Goal: Transaction & Acquisition: Purchase product/service

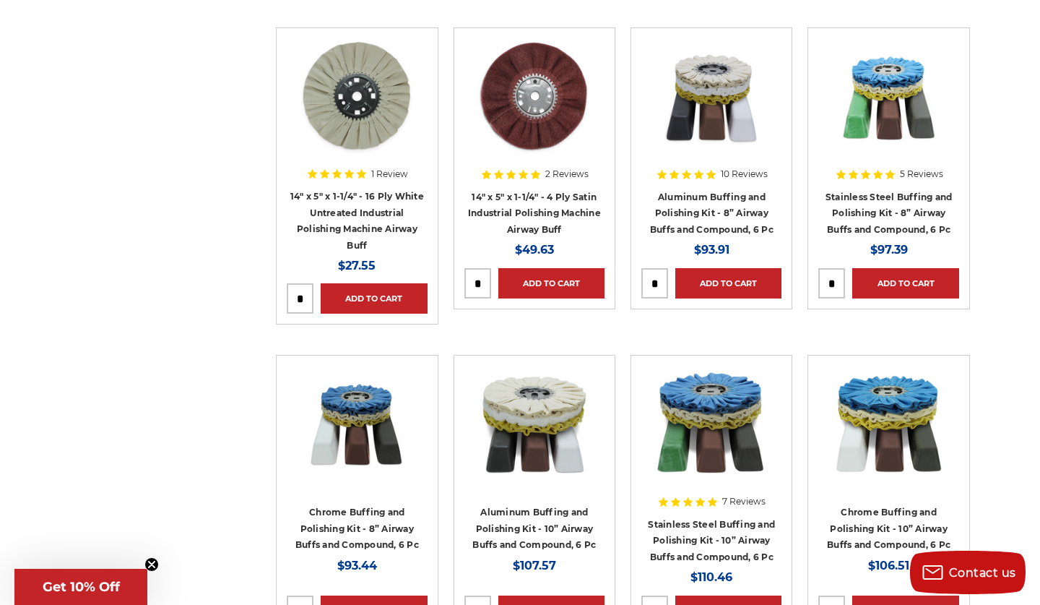
scroll to position [1287, 0]
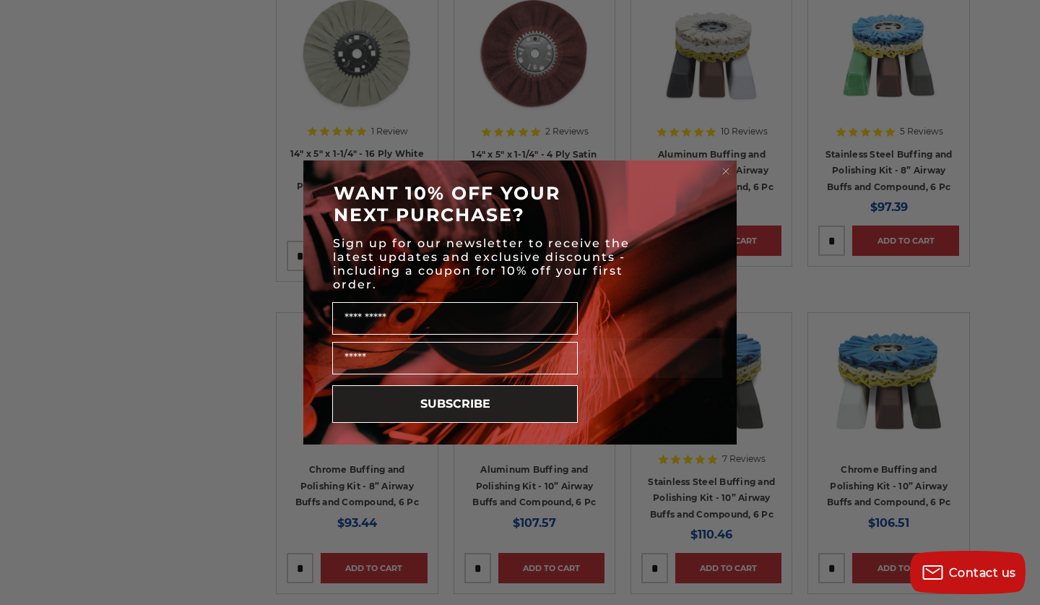
click at [724, 169] on circle "Close dialog" at bounding box center [726, 172] width 14 height 14
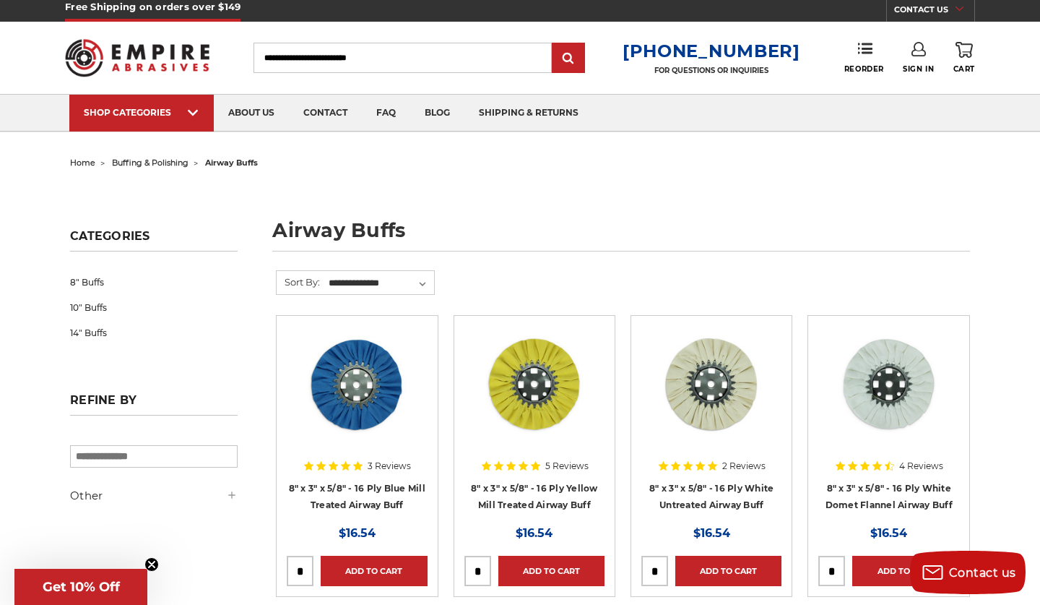
scroll to position [0, 0]
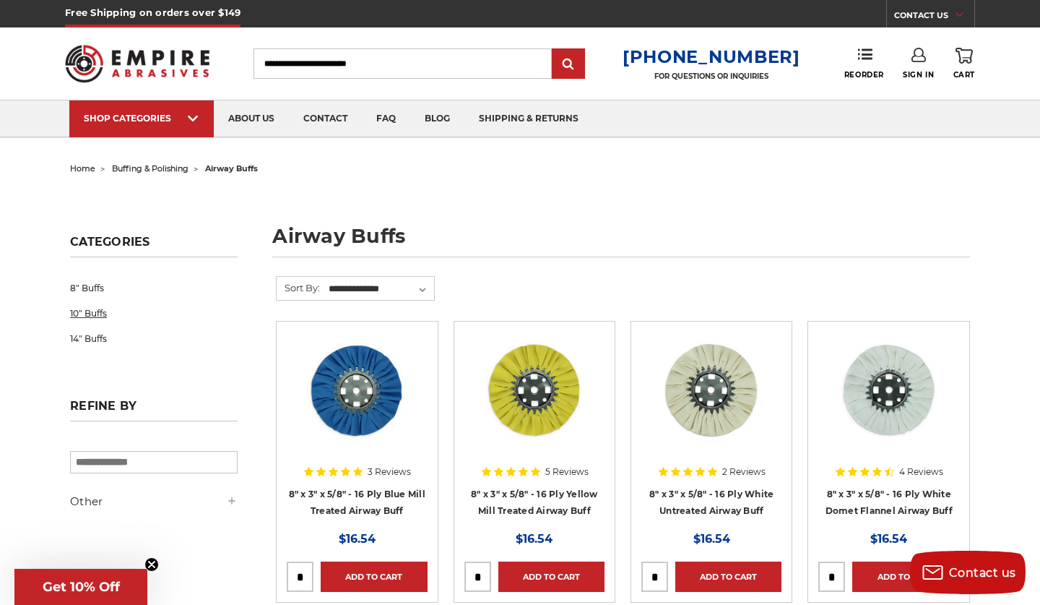
click at [92, 317] on link "10" Buffs" at bounding box center [154, 312] width 168 height 25
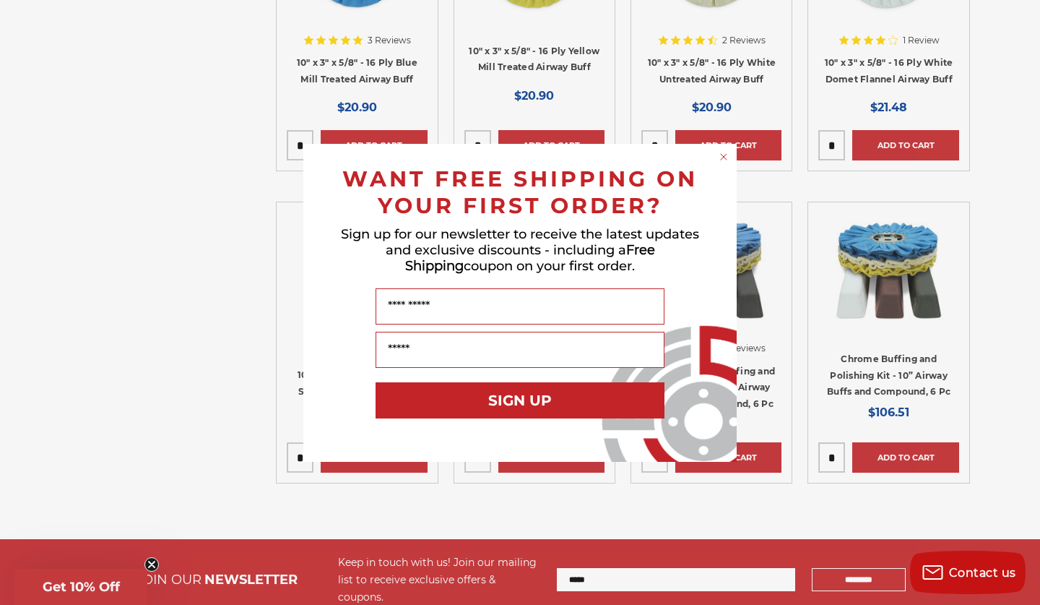
click at [725, 152] on circle "Close dialog" at bounding box center [724, 157] width 14 height 14
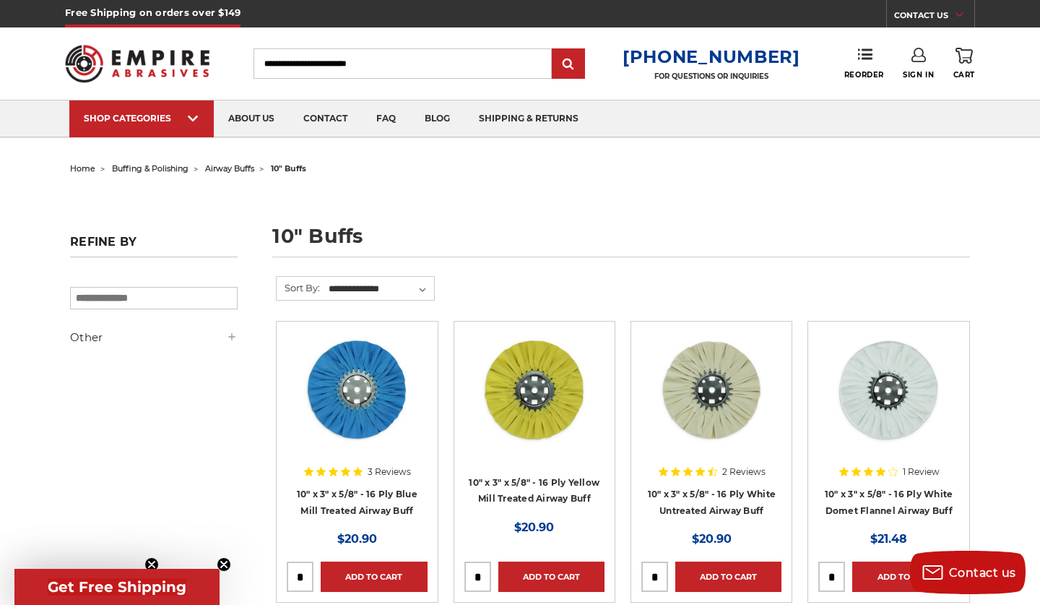
click at [443, 61] on input "Search" at bounding box center [403, 63] width 298 height 30
type input "***"
click at [580, 64] on input "submit" at bounding box center [568, 64] width 29 height 29
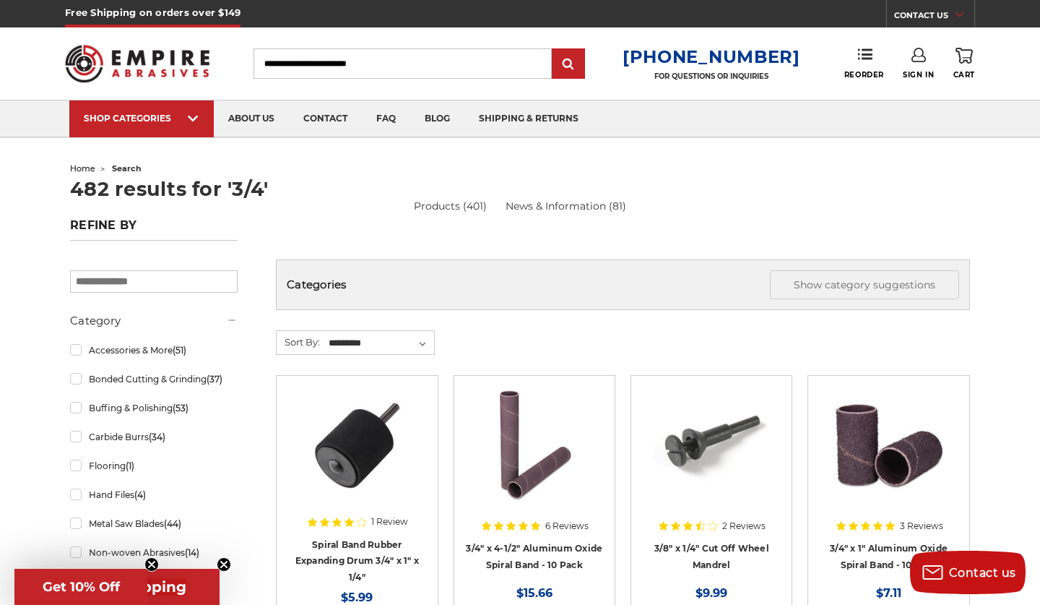
click at [432, 56] on input "Search" at bounding box center [403, 63] width 298 height 30
click at [430, 72] on input "Search" at bounding box center [403, 63] width 298 height 30
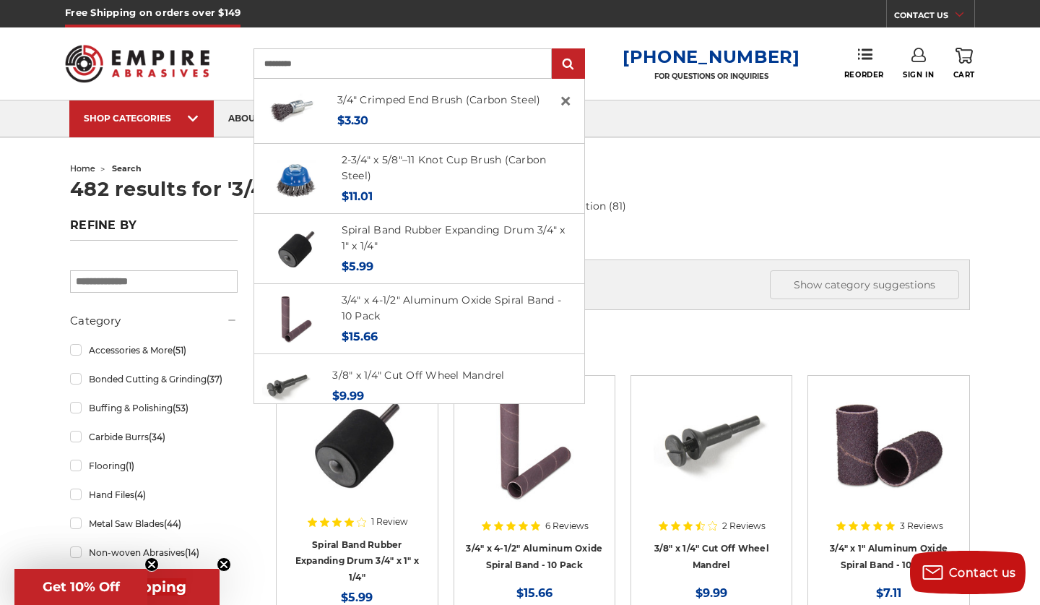
type input "*********"
click at [580, 64] on input "submit" at bounding box center [568, 64] width 29 height 29
